Goal: Task Accomplishment & Management: Manage account settings

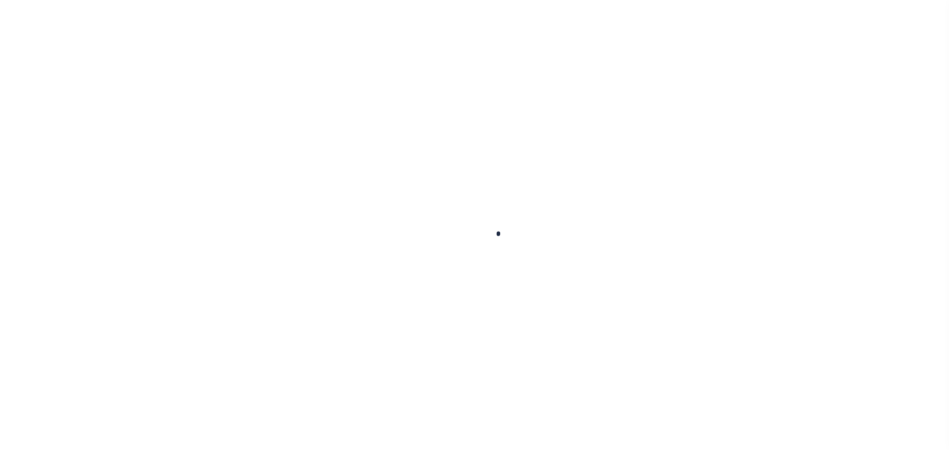
scroll to position [31, 0]
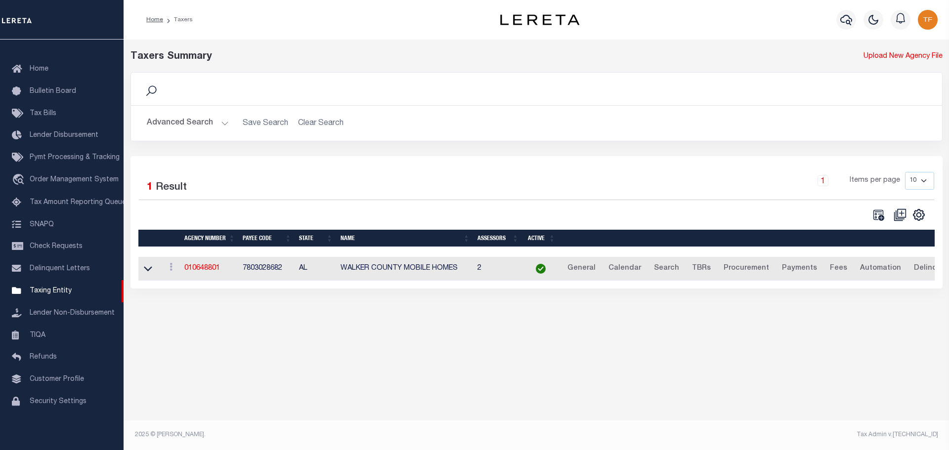
click at [220, 126] on button "Advanced Search" at bounding box center [188, 123] width 82 height 19
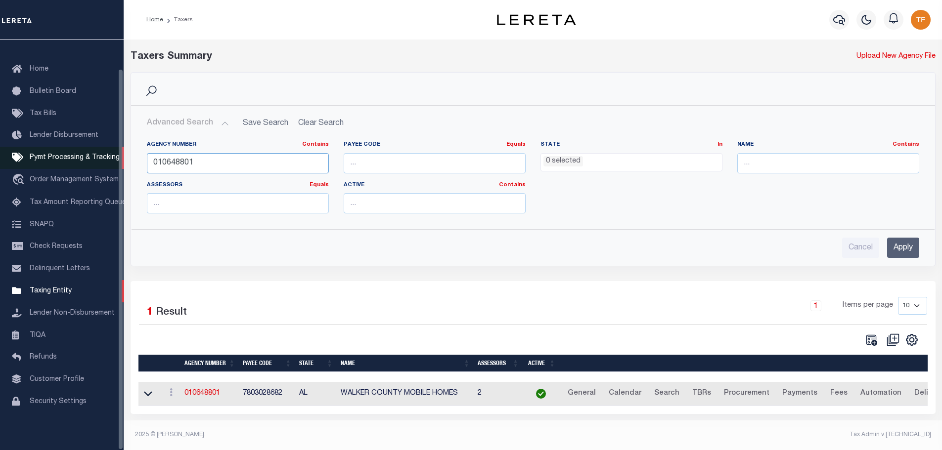
drag, startPoint x: 193, startPoint y: 164, endPoint x: 77, endPoint y: 150, distance: 116.5
click at [78, 149] on div "Home Taxers Profile" at bounding box center [471, 222] width 942 height 445
type input "310370602"
click at [907, 247] on input "Apply" at bounding box center [903, 248] width 32 height 20
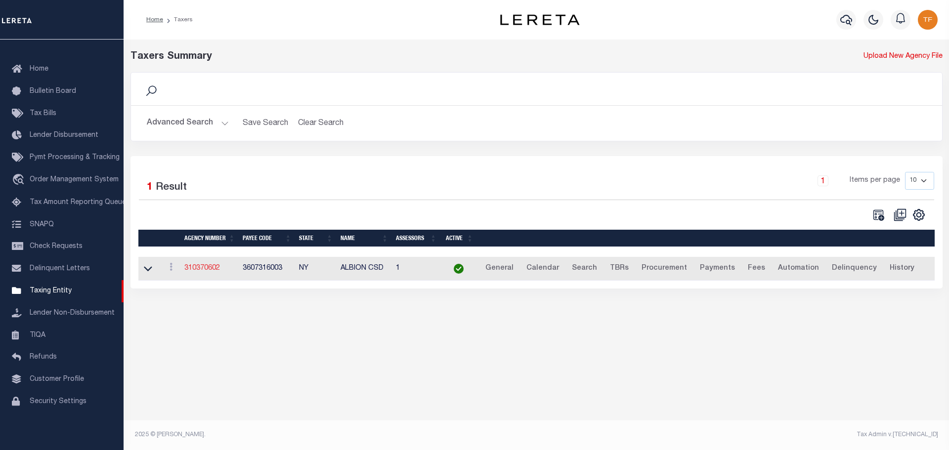
click at [201, 267] on link "310370602" at bounding box center [202, 268] width 36 height 7
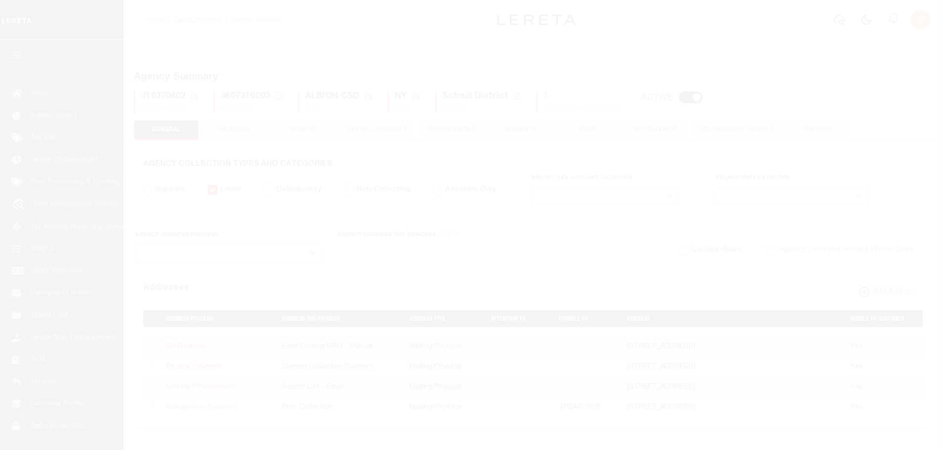
select select
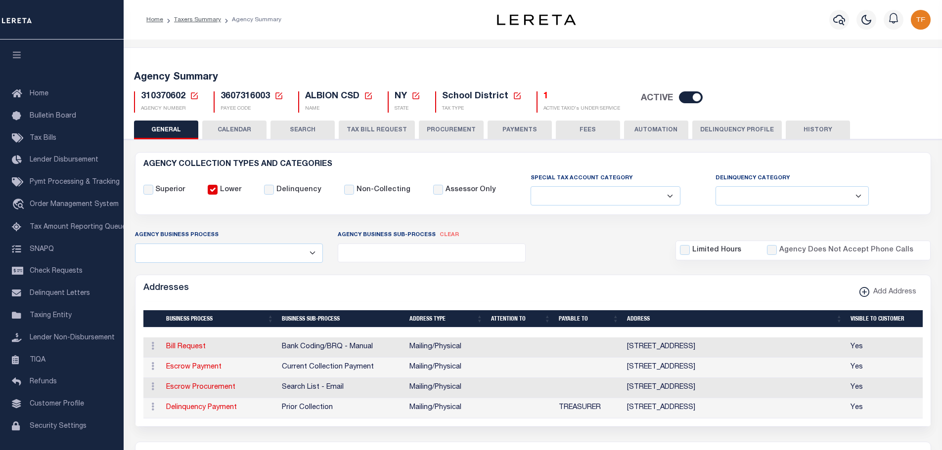
click at [806, 128] on button "HISTORY" at bounding box center [817, 130] width 64 height 19
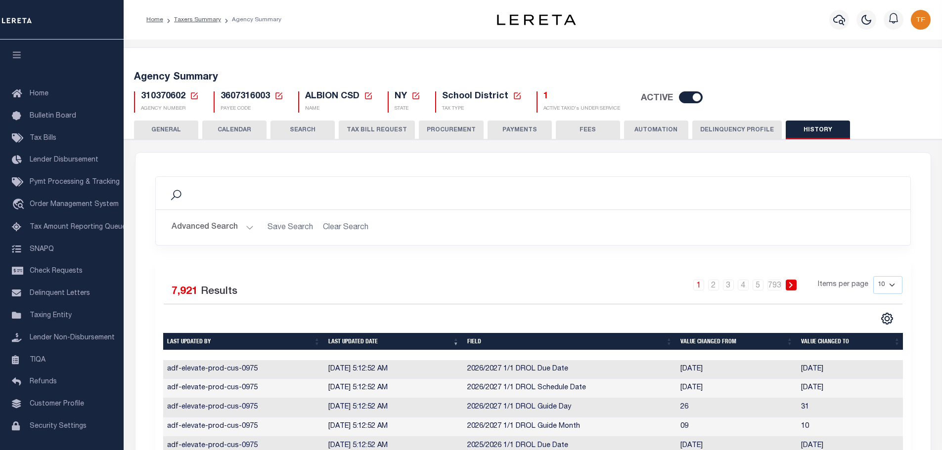
click at [162, 129] on button "GENERAL" at bounding box center [166, 130] width 64 height 19
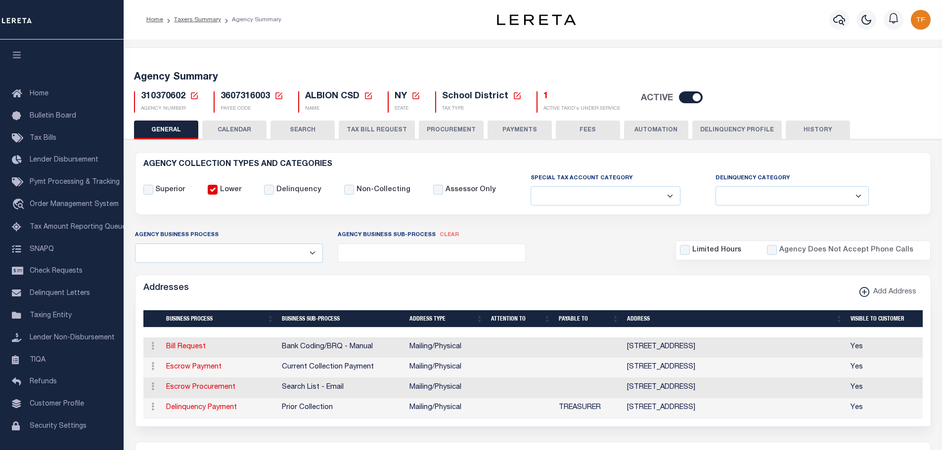
scroll to position [99, 0]
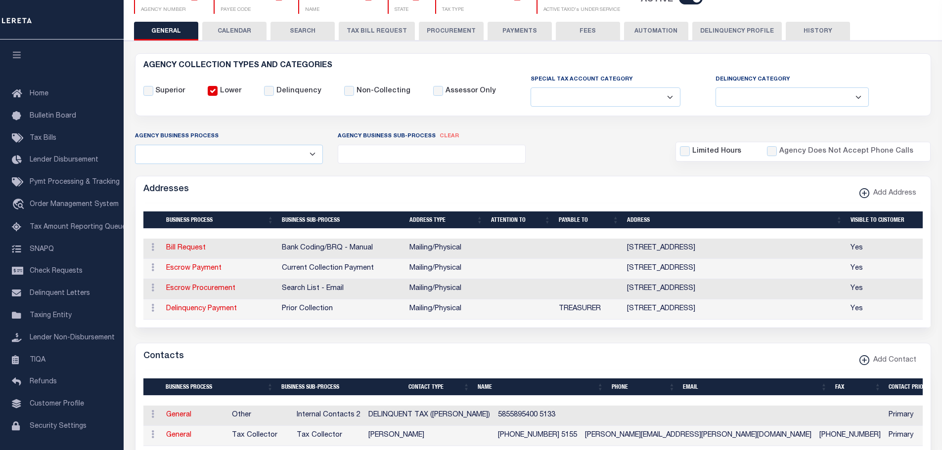
click at [707, 29] on button "Delinquency Profile" at bounding box center [736, 31] width 89 height 19
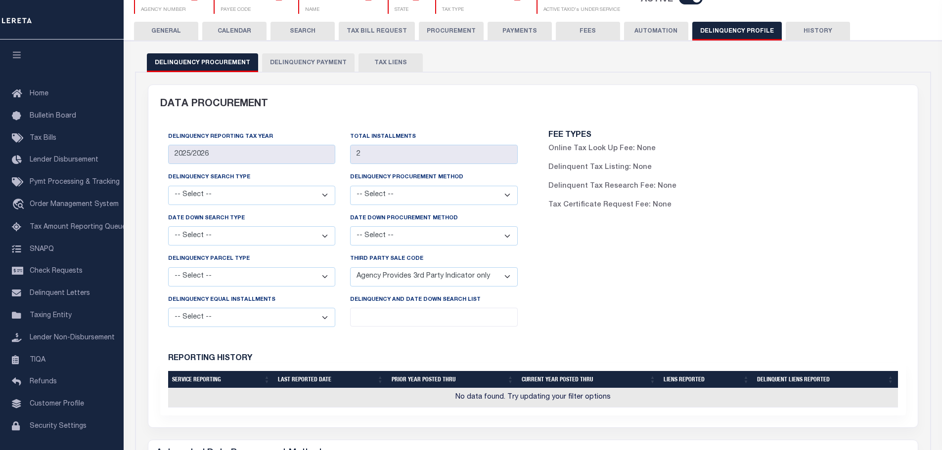
click at [287, 60] on button "Delinquency Payment" at bounding box center [308, 62] width 92 height 19
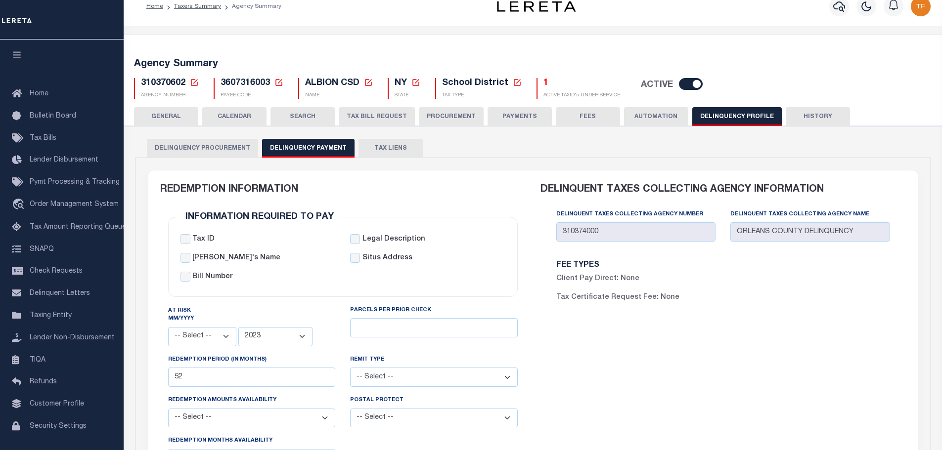
scroll to position [0, 0]
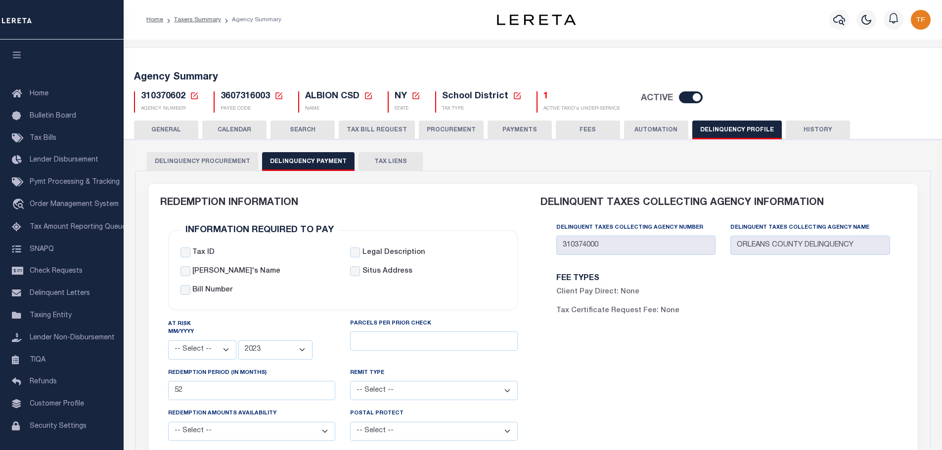
click at [195, 96] on icon at bounding box center [194, 95] width 9 height 9
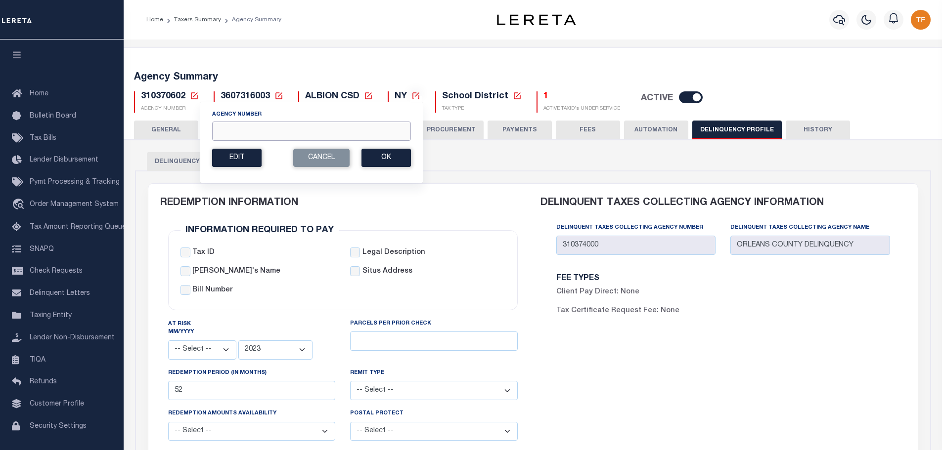
click at [218, 135] on input "Agency Number" at bounding box center [311, 131] width 199 height 19
type input "310374000"
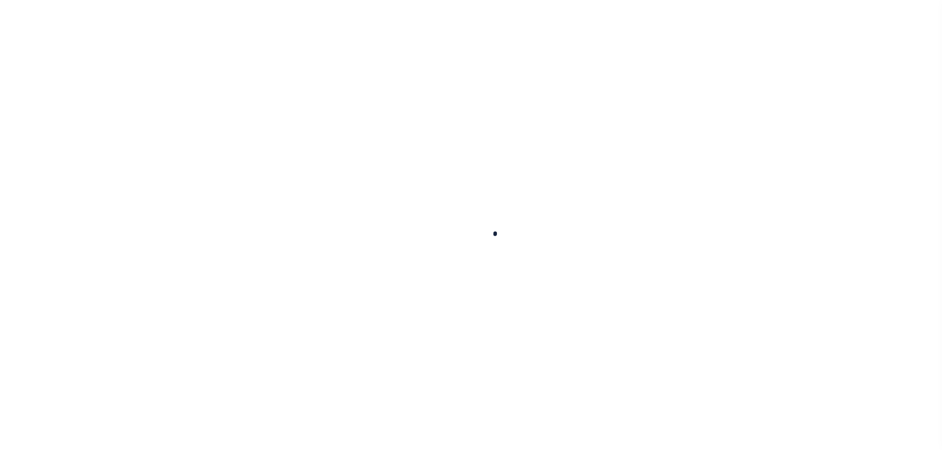
select select
select select "2023"
type input "24"
select select
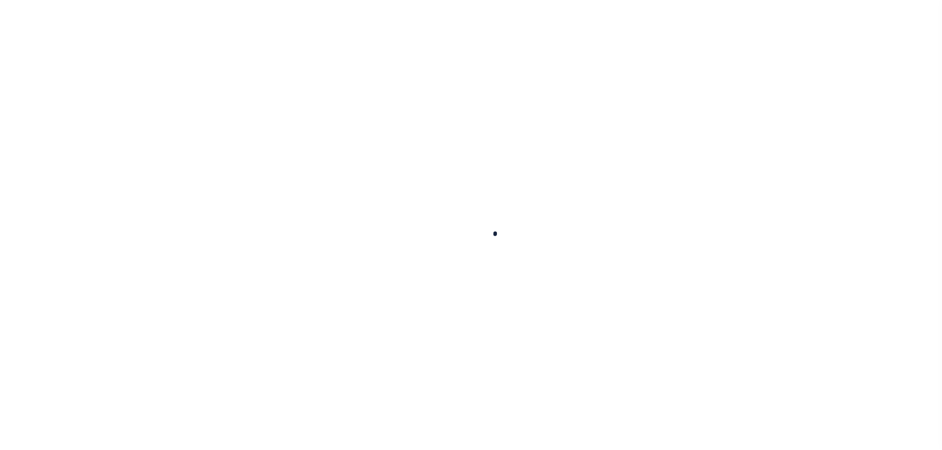
select select
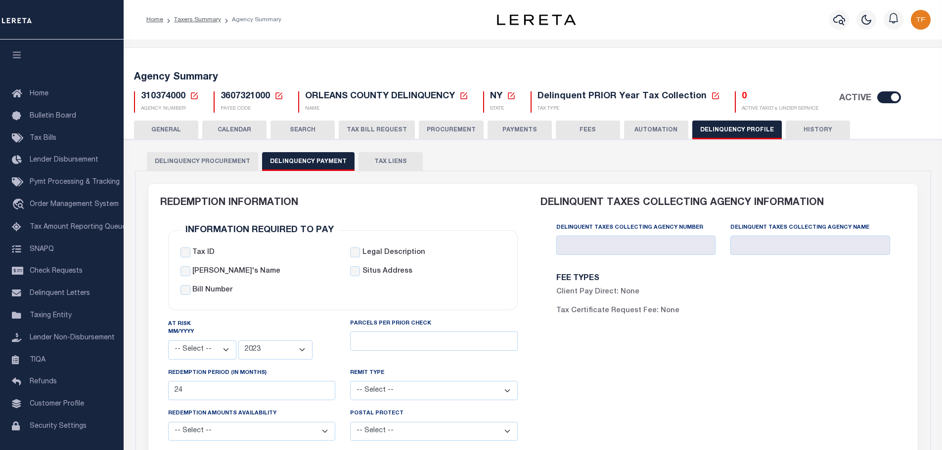
drag, startPoint x: 163, startPoint y: 128, endPoint x: 190, endPoint y: 132, distance: 28.0
click at [163, 128] on button "GENERAL" at bounding box center [166, 130] width 64 height 19
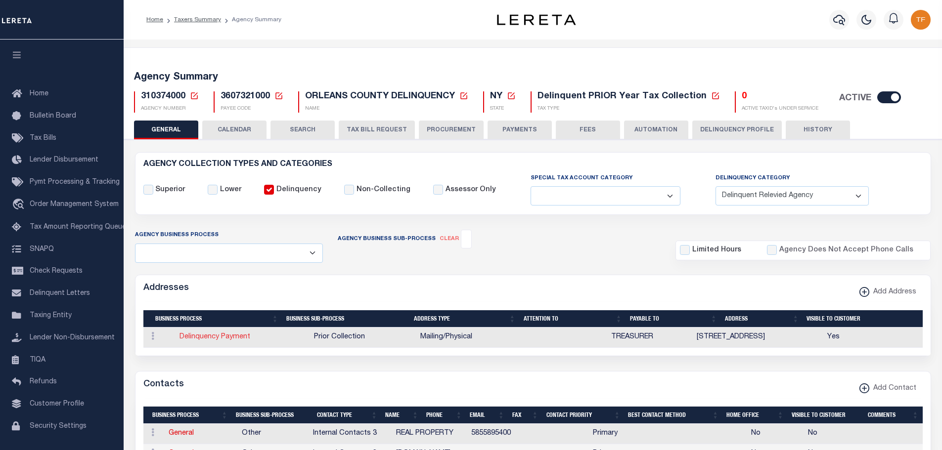
click at [189, 340] on link "Delinquency Payment" at bounding box center [214, 337] width 71 height 7
select select "1"
checkbox input "false"
select select
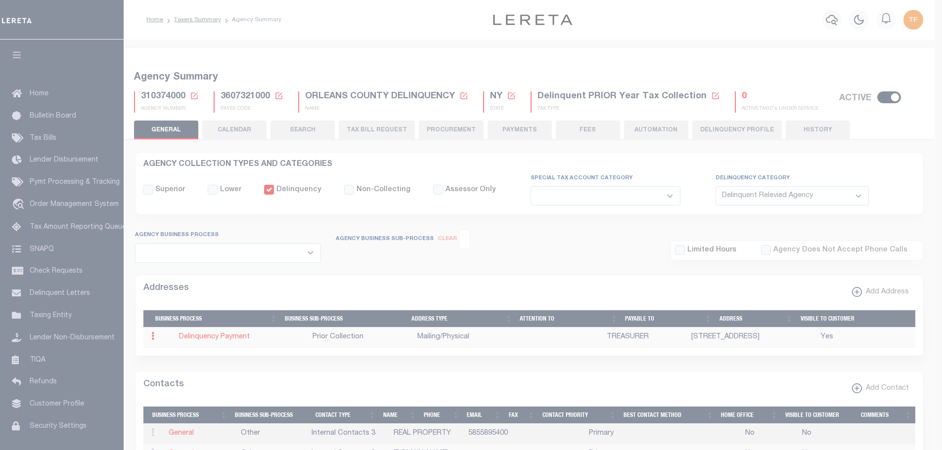
type input "[STREET_ADDRESS]"
type input "ALBION"
select select "NY"
type input "14411"
select select "5"
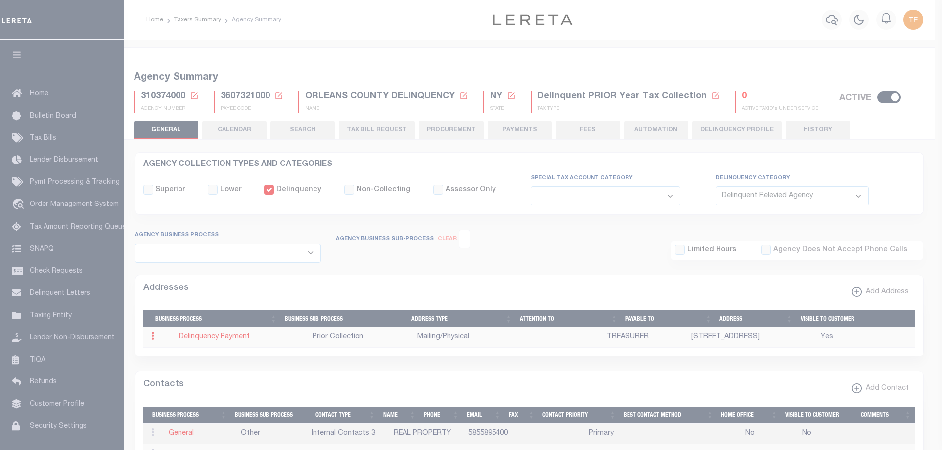
checkbox input "true"
type input "TREASURER"
select select "5"
select select "27"
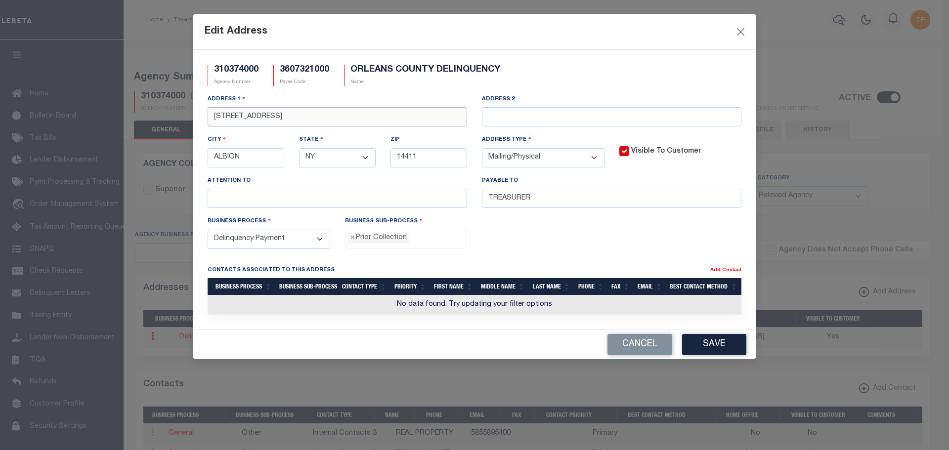
drag, startPoint x: 302, startPoint y: 120, endPoint x: 157, endPoint y: 138, distance: 146.5
click at [161, 112] on div "Edit Address 310374000 Agency Number 3607321000 Payee Code [GEOGRAPHIC_DATA] [G…" at bounding box center [474, 225] width 949 height 450
type input "[STREET_ADDRESS]"
click at [709, 343] on button "Save" at bounding box center [714, 344] width 64 height 21
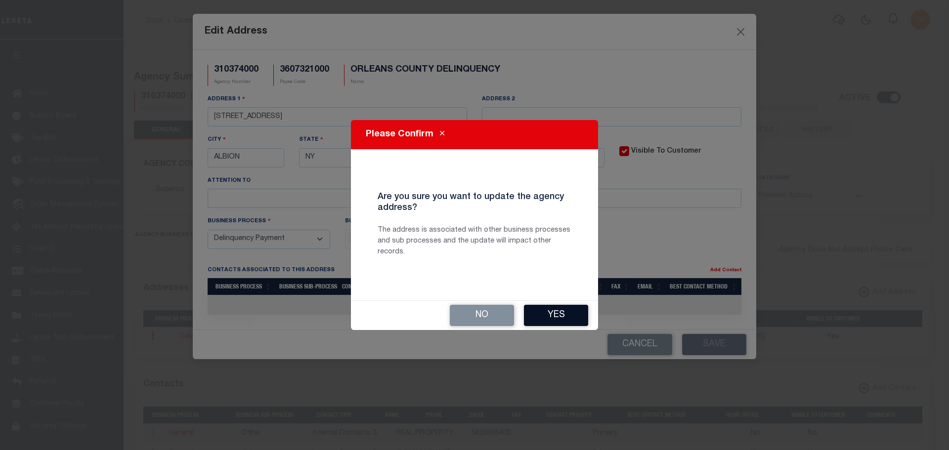
drag, startPoint x: 552, startPoint y: 313, endPoint x: 650, endPoint y: 368, distance: 113.3
click at [568, 317] on button "Yes" at bounding box center [556, 315] width 64 height 21
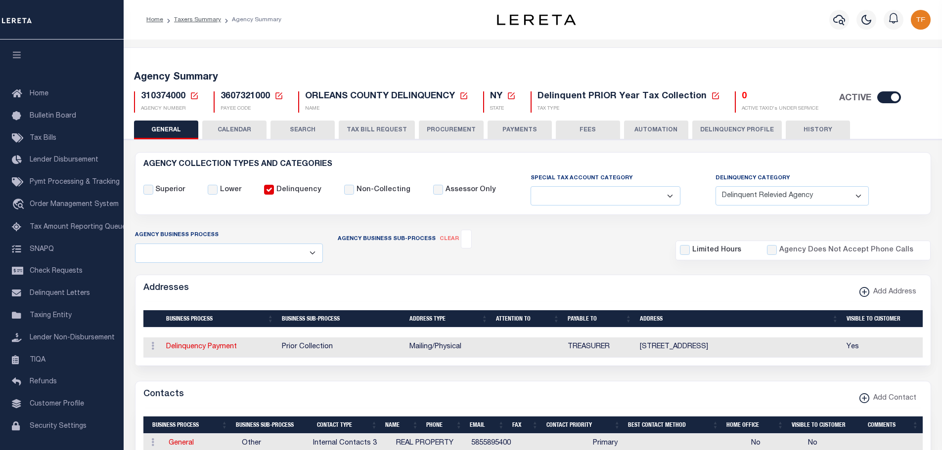
click at [195, 95] on icon at bounding box center [194, 95] width 7 height 7
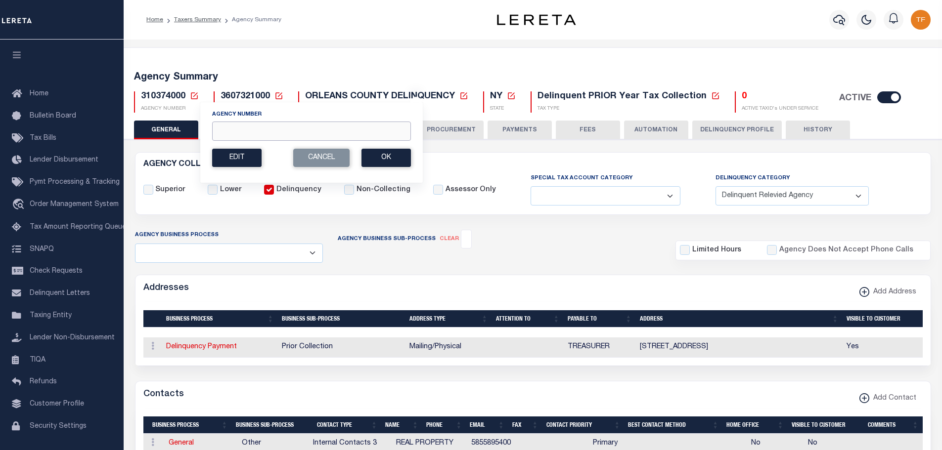
click at [220, 131] on input "Agency Number" at bounding box center [311, 131] width 199 height 19
type input "310370602"
click at [384, 154] on button "Ok" at bounding box center [385, 158] width 49 height 18
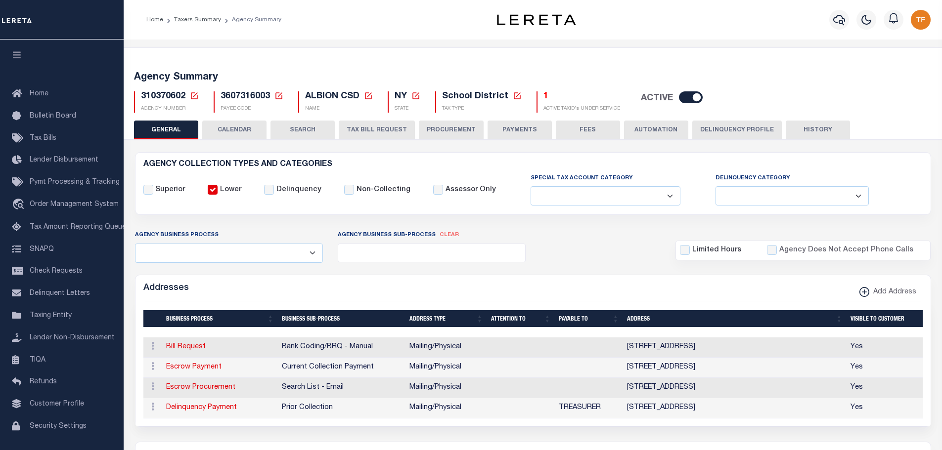
select select
click at [174, 374] on td "Escrow Payment" at bounding box center [220, 368] width 116 height 20
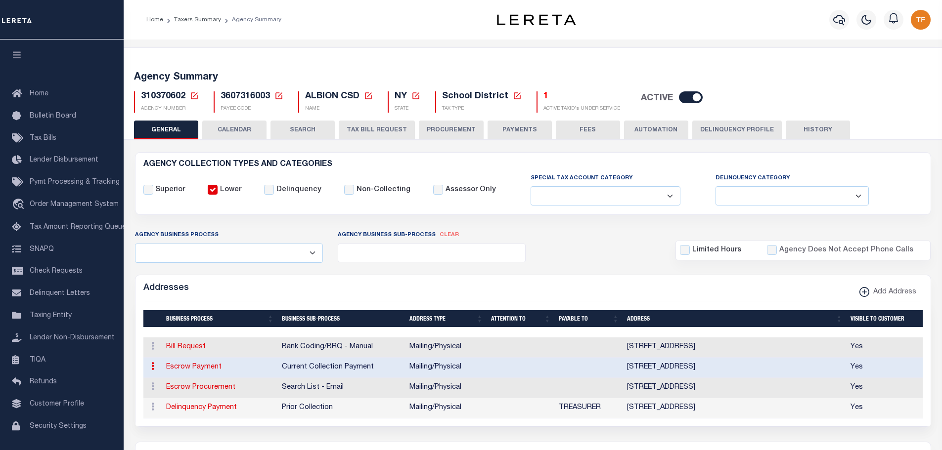
click at [195, 368] on link "Escrow Payment" at bounding box center [193, 367] width 55 height 7
select select "1"
checkbox input "false"
select select
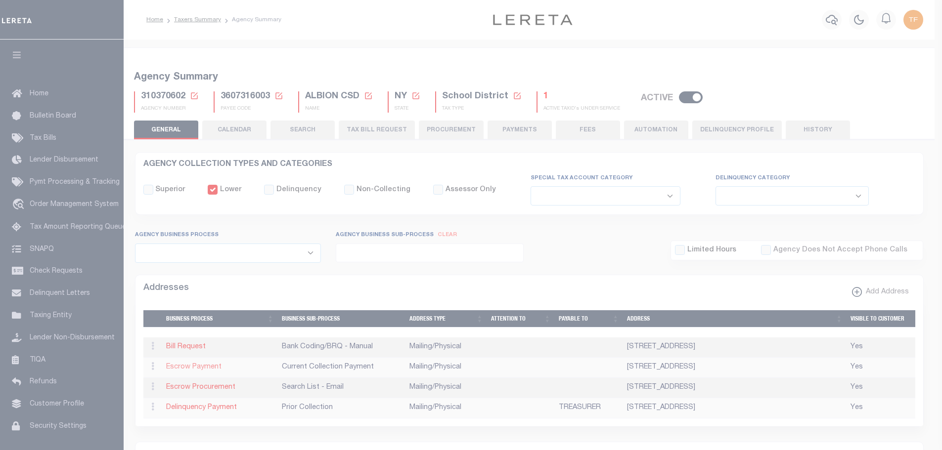
type input "[STREET_ADDRESS]"
type input "ALBION"
select select "NY"
type input "14411"
select select "5"
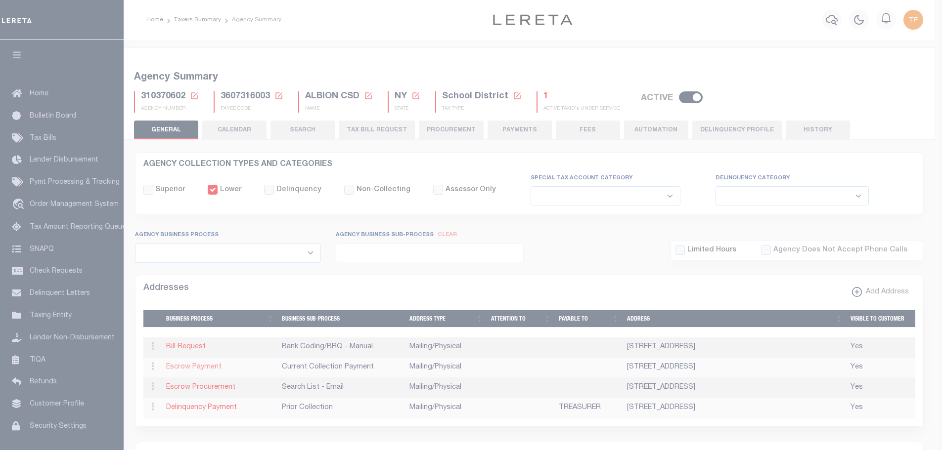
checkbox input "true"
select select "3"
select select "11"
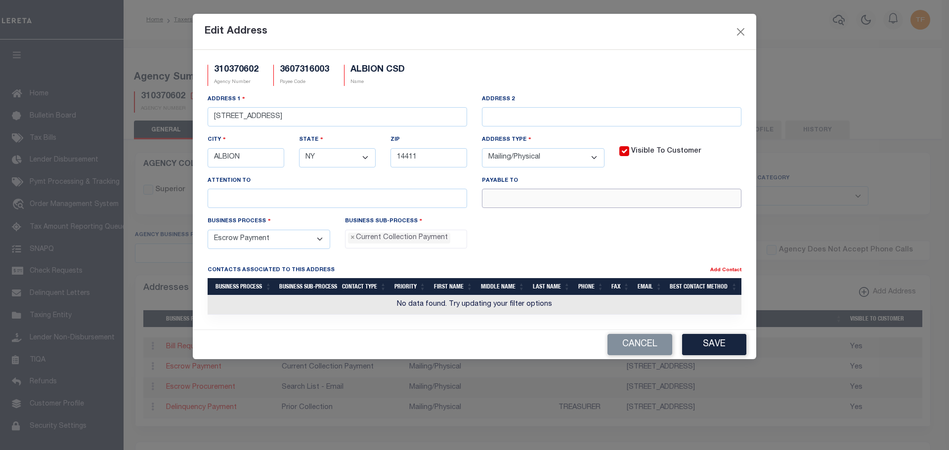
click at [508, 198] on input "text" at bounding box center [611, 198] width 259 height 19
paste input "ORLEANS COUNTY TREASURE 156 SOUTH MAIN STREET__"
type input "ORLEANS COUNTY TREASURER"
click at [713, 343] on button "Save" at bounding box center [714, 344] width 64 height 21
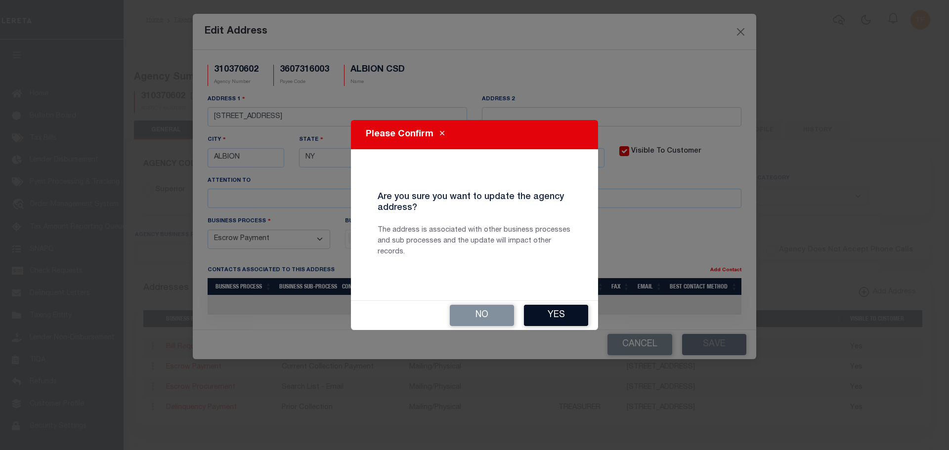
click at [561, 313] on button "Yes" at bounding box center [556, 315] width 64 height 21
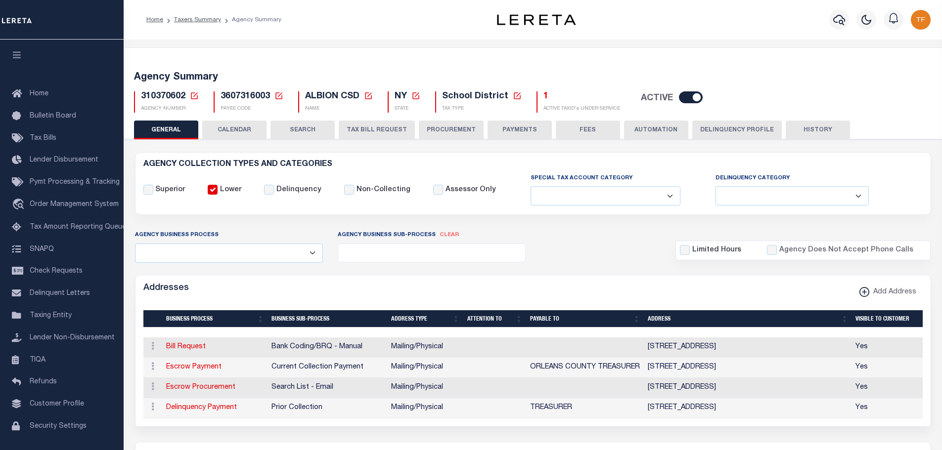
click at [506, 131] on button "PAYMENTS" at bounding box center [519, 130] width 64 height 19
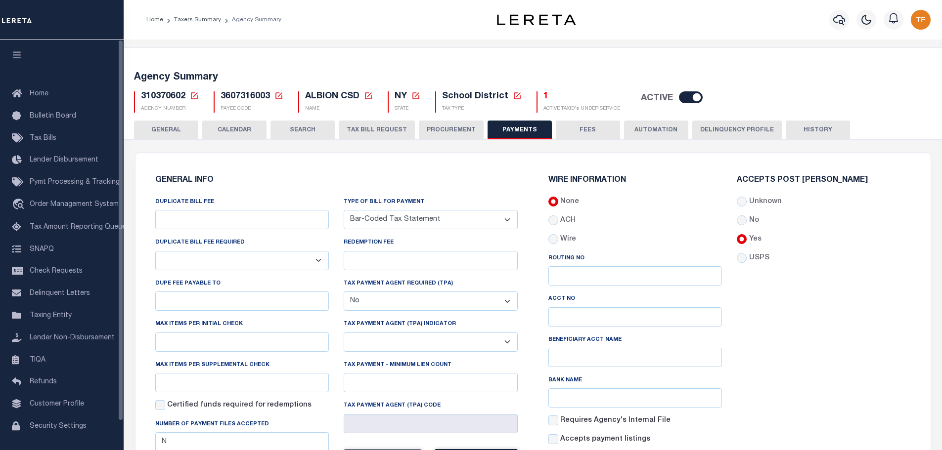
drag, startPoint x: 152, startPoint y: 134, endPoint x: 442, endPoint y: 95, distance: 292.2
click at [153, 134] on button "GENERAL" at bounding box center [166, 130] width 64 height 19
